Goal: Task Accomplishment & Management: Complete application form

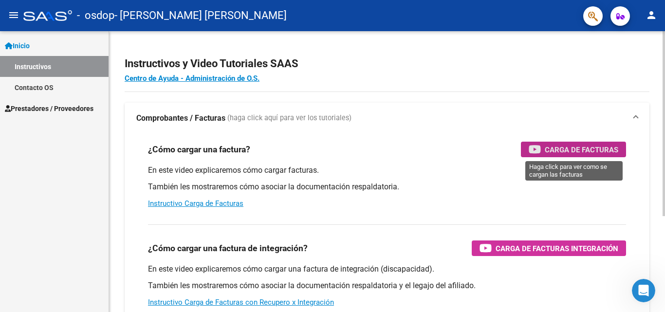
click at [561, 151] on span "Carga de Facturas" at bounding box center [582, 150] width 74 height 12
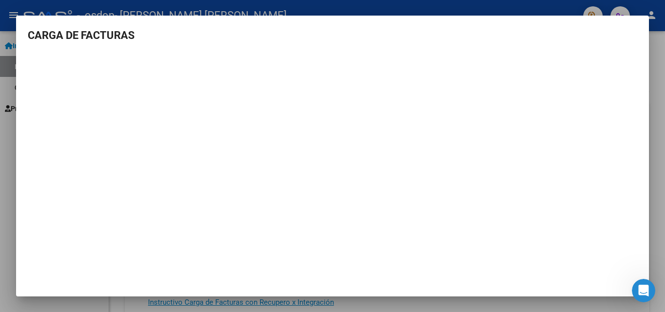
click at [665, 116] on div at bounding box center [332, 156] width 665 height 312
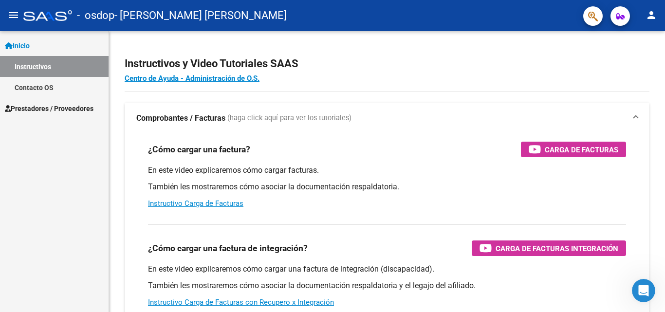
click at [74, 42] on link "Inicio" at bounding box center [54, 45] width 109 height 21
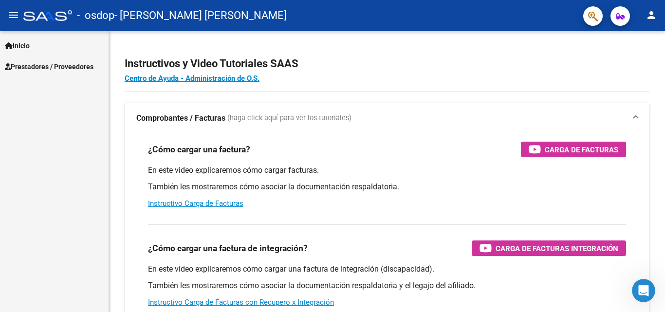
click at [74, 42] on link "Inicio" at bounding box center [54, 45] width 109 height 21
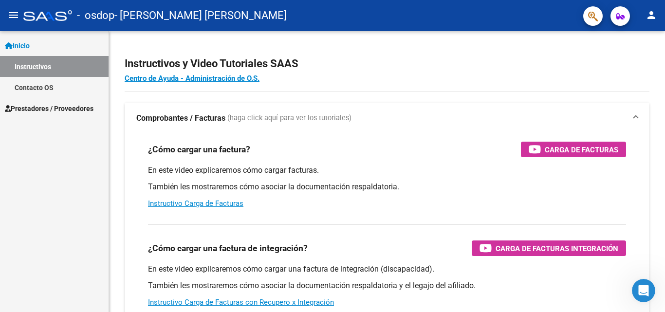
click at [62, 107] on span "Prestadores / Proveedores" at bounding box center [49, 108] width 89 height 11
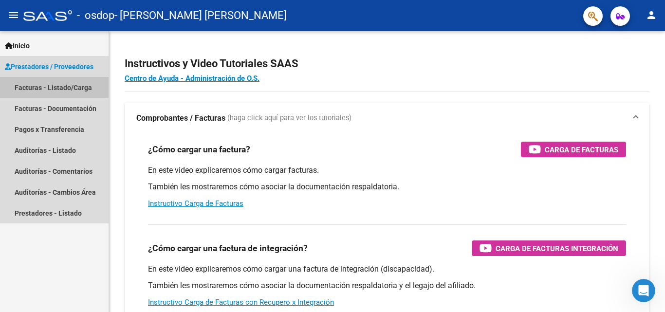
click at [67, 89] on link "Facturas - Listado/Carga" at bounding box center [54, 87] width 109 height 21
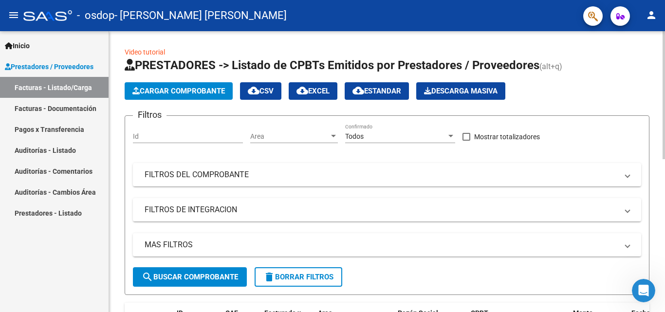
click at [154, 90] on span "Cargar Comprobante" at bounding box center [178, 91] width 93 height 9
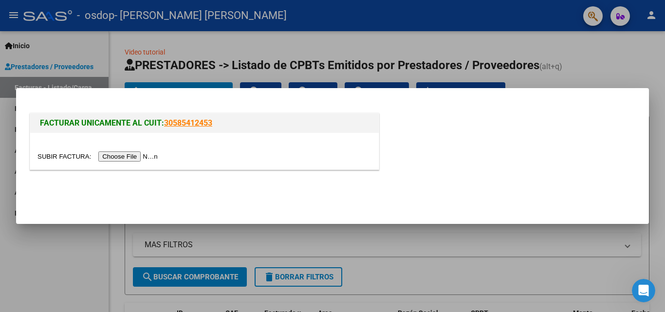
click at [141, 158] on input "file" at bounding box center [98, 156] width 123 height 10
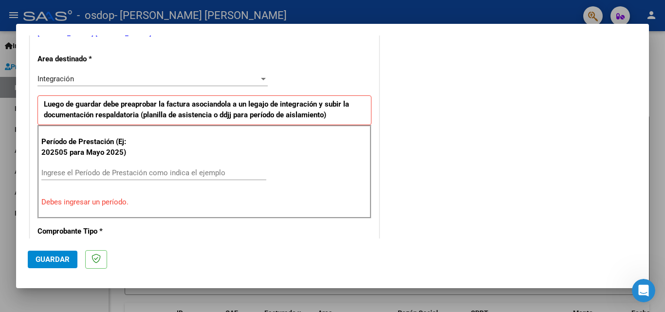
scroll to position [243, 0]
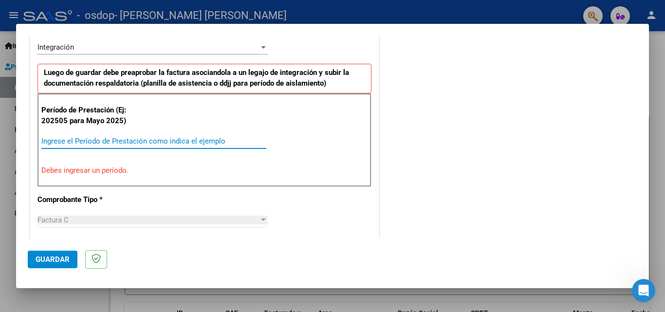
click at [138, 141] on input "Ingrese el Período de Prestación como indica el ejemplo" at bounding box center [153, 141] width 225 height 9
click at [120, 140] on input "Ingrese el Período de Prestación como indica el ejemplo" at bounding box center [153, 141] width 225 height 9
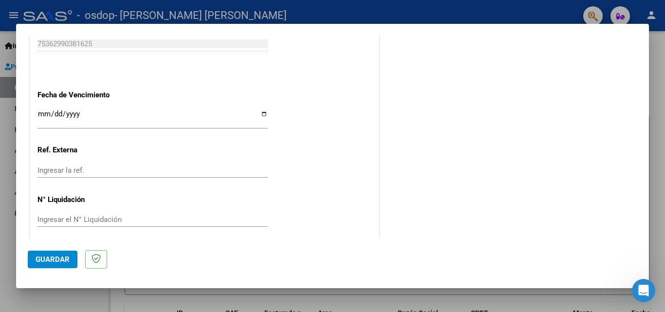
scroll to position [654, 0]
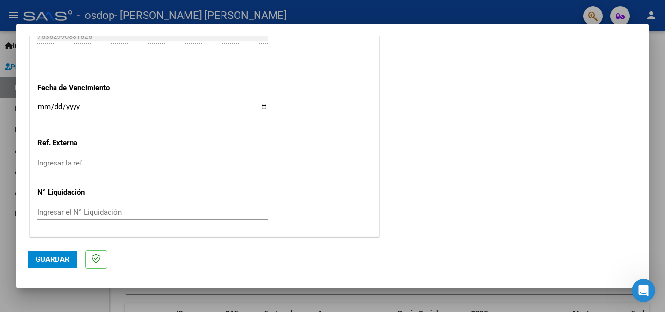
type input "202508"
drag, startPoint x: 59, startPoint y: 257, endPoint x: 150, endPoint y: 258, distance: 90.6
click at [59, 257] on span "Guardar" at bounding box center [53, 259] width 34 height 9
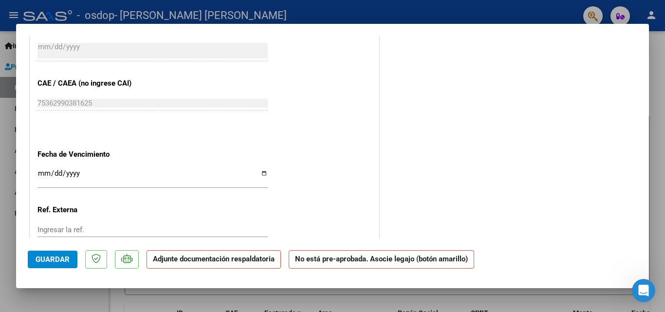
scroll to position [643, 0]
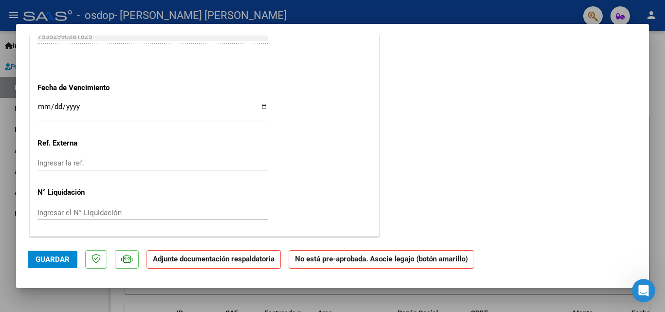
click at [198, 263] on strong "Adjunte documentación respaldatoria" at bounding box center [214, 259] width 122 height 9
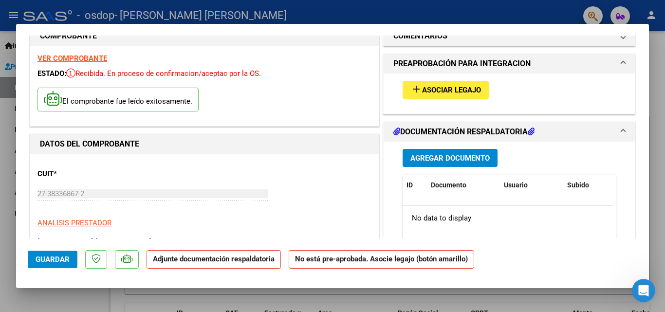
scroll to position [0, 0]
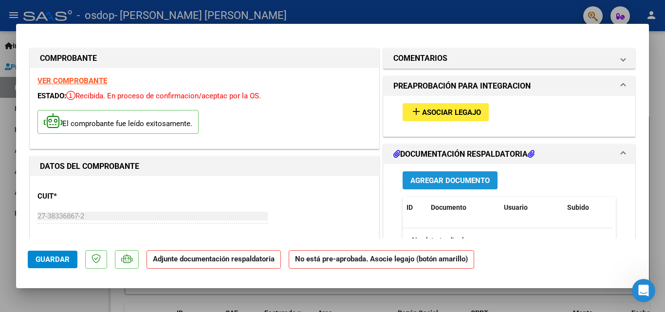
click at [454, 178] on span "Agregar Documento" at bounding box center [449, 180] width 79 height 9
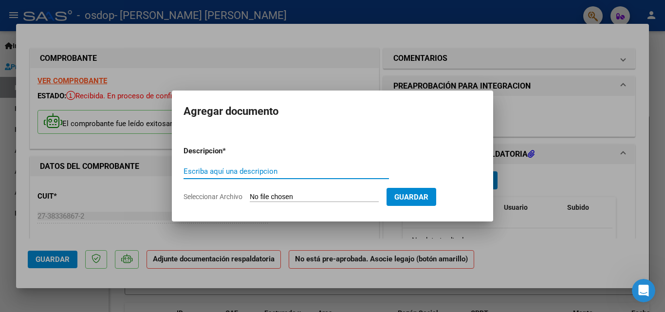
click at [271, 194] on input "Seleccionar Archivo" at bounding box center [314, 197] width 129 height 9
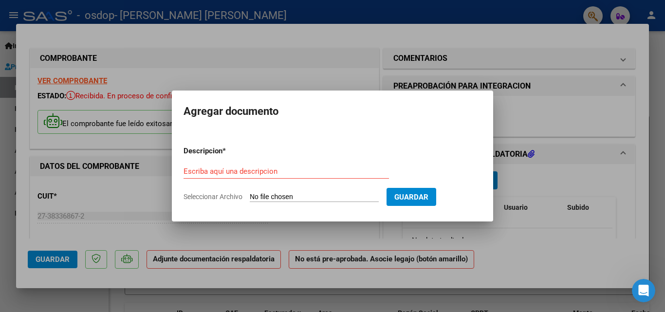
type input "C:\fakepath\planilla de asistencia [DATE].pdf"
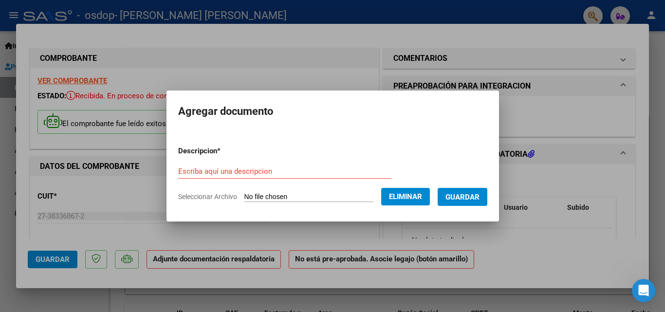
click at [480, 193] on span "Guardar" at bounding box center [463, 197] width 34 height 9
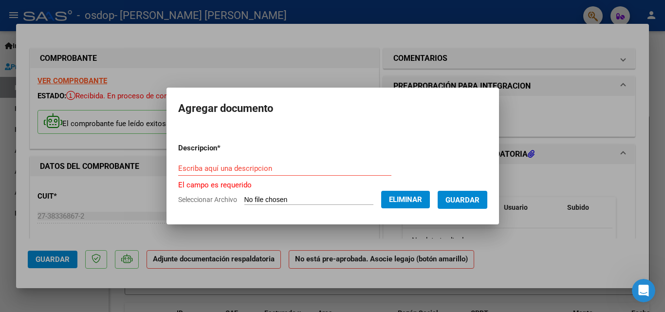
click at [237, 172] on input "Escriba aquí una descripcion" at bounding box center [284, 168] width 213 height 9
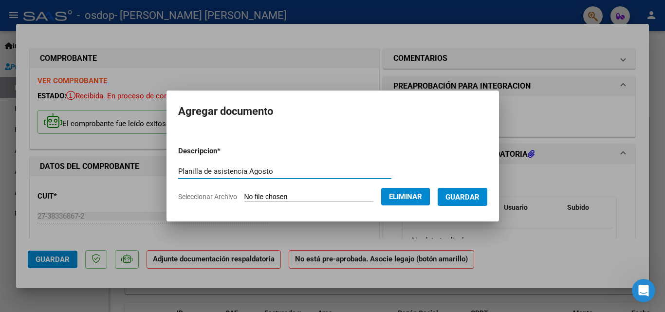
type input "Planilla de asistencia Agosto"
click at [480, 197] on span "Guardar" at bounding box center [463, 197] width 34 height 9
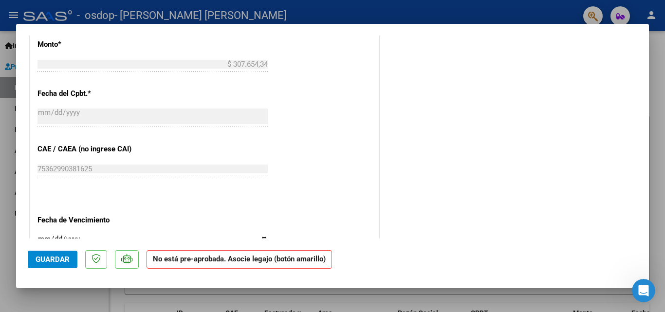
scroll to position [643, 0]
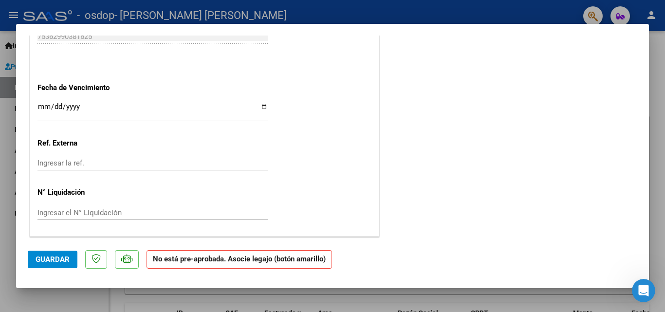
click at [44, 263] on span "Guardar" at bounding box center [53, 259] width 34 height 9
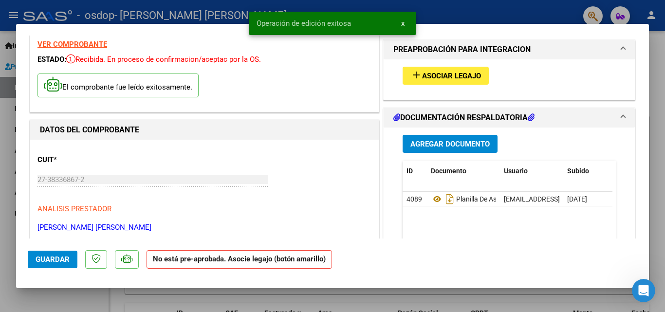
scroll to position [0, 0]
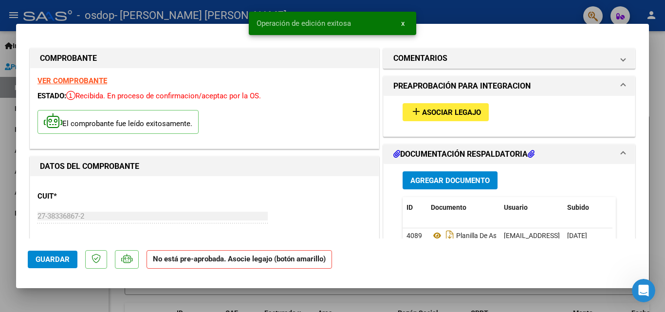
click at [657, 190] on div at bounding box center [332, 156] width 665 height 312
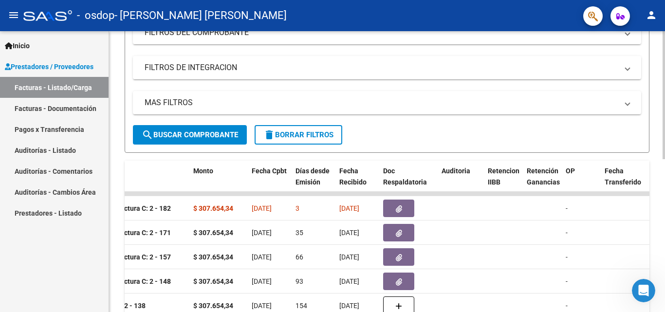
scroll to position [142, 0]
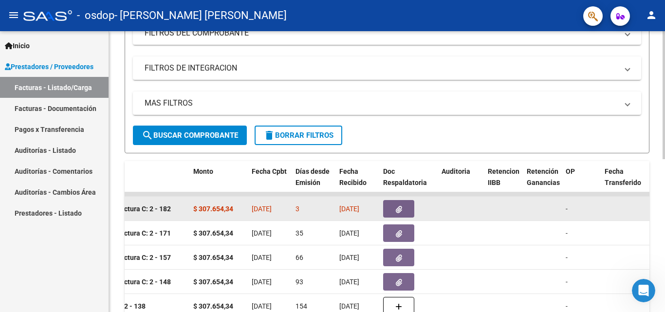
click at [400, 209] on icon "button" at bounding box center [399, 209] width 6 height 7
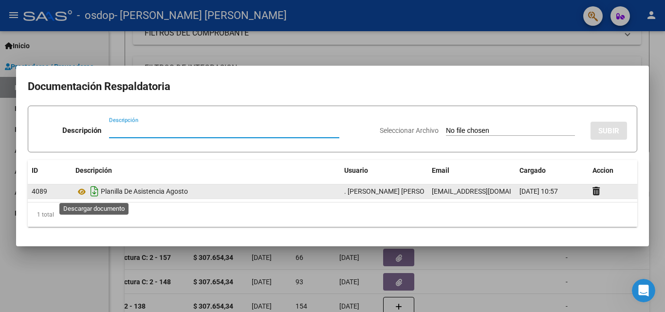
click at [98, 194] on icon "Descargar documento" at bounding box center [94, 192] width 13 height 16
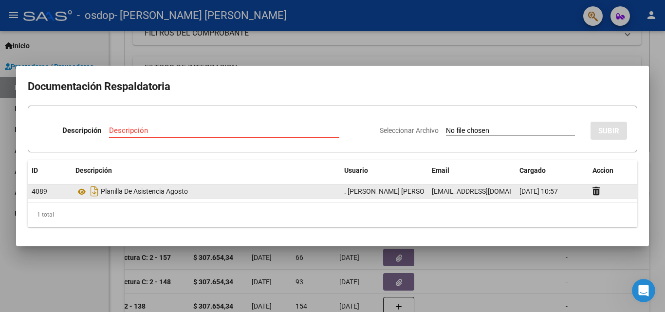
click at [575, 267] on div at bounding box center [332, 156] width 665 height 312
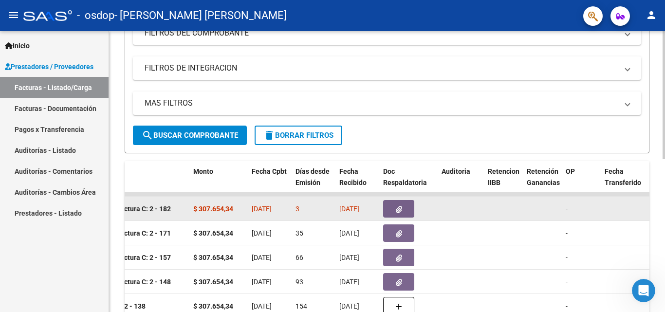
scroll to position [0, 0]
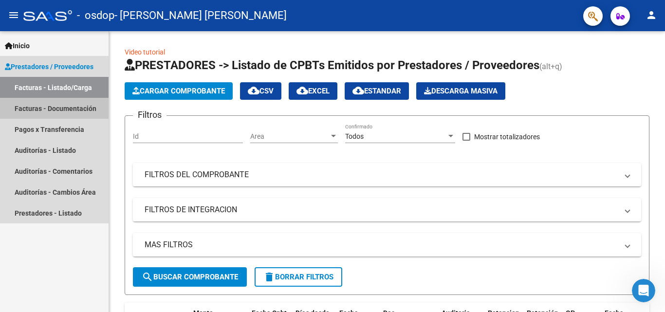
click at [26, 107] on link "Facturas - Documentación" at bounding box center [54, 108] width 109 height 21
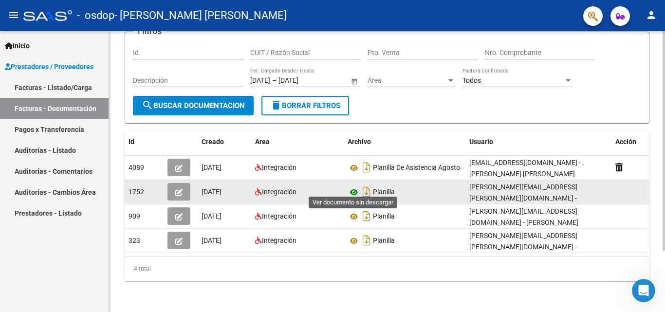
scroll to position [30, 0]
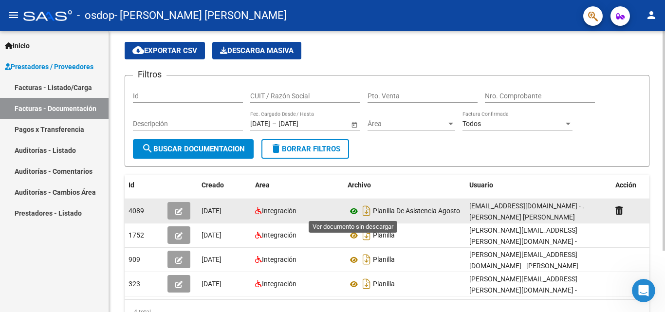
click at [353, 211] on icon at bounding box center [354, 211] width 13 height 12
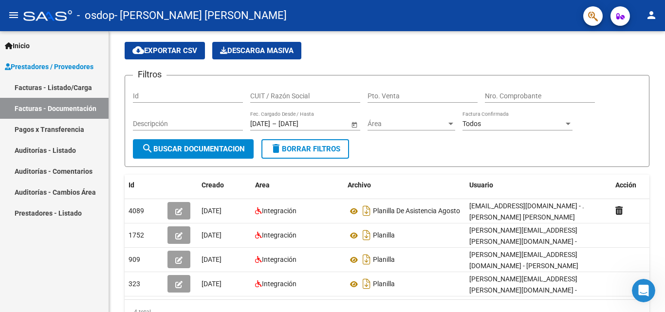
click at [51, 154] on link "Auditorías - Listado" at bounding box center [54, 150] width 109 height 21
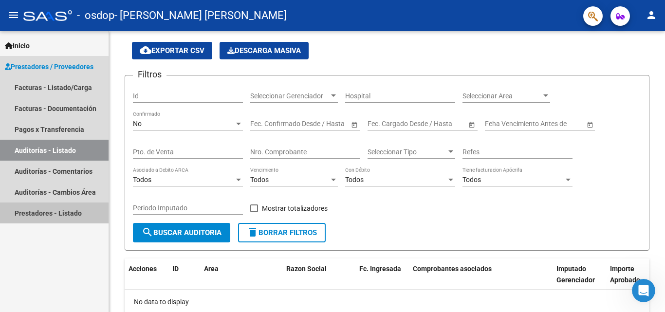
click at [50, 208] on link "Prestadores - Listado" at bounding box center [54, 213] width 109 height 21
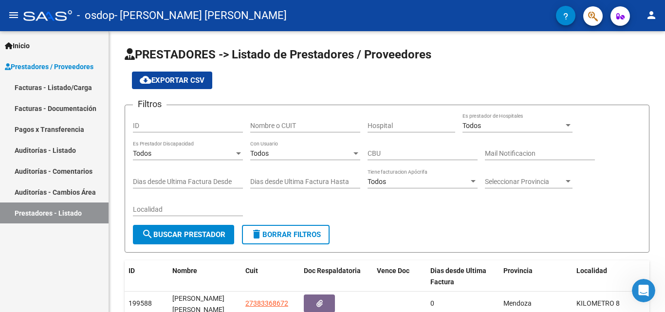
click at [649, 18] on mat-icon "person" at bounding box center [652, 15] width 12 height 12
click at [649, 32] on button "person Mi Perfil" at bounding box center [631, 40] width 59 height 23
